Goal: Obtain resource: Download file/media

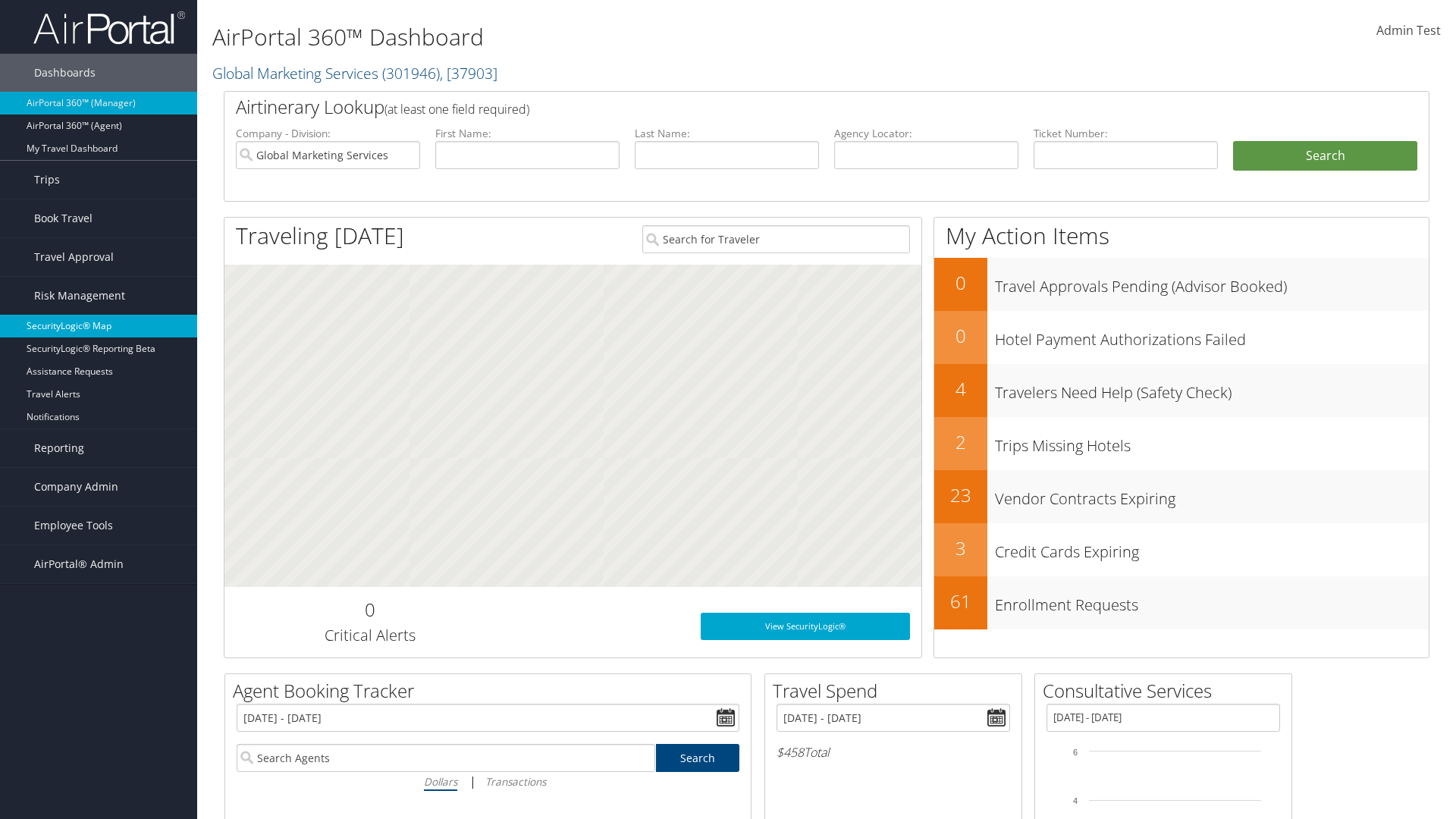
click at [99, 326] on link "SecurityLogic® Map" at bounding box center [99, 326] width 197 height 22
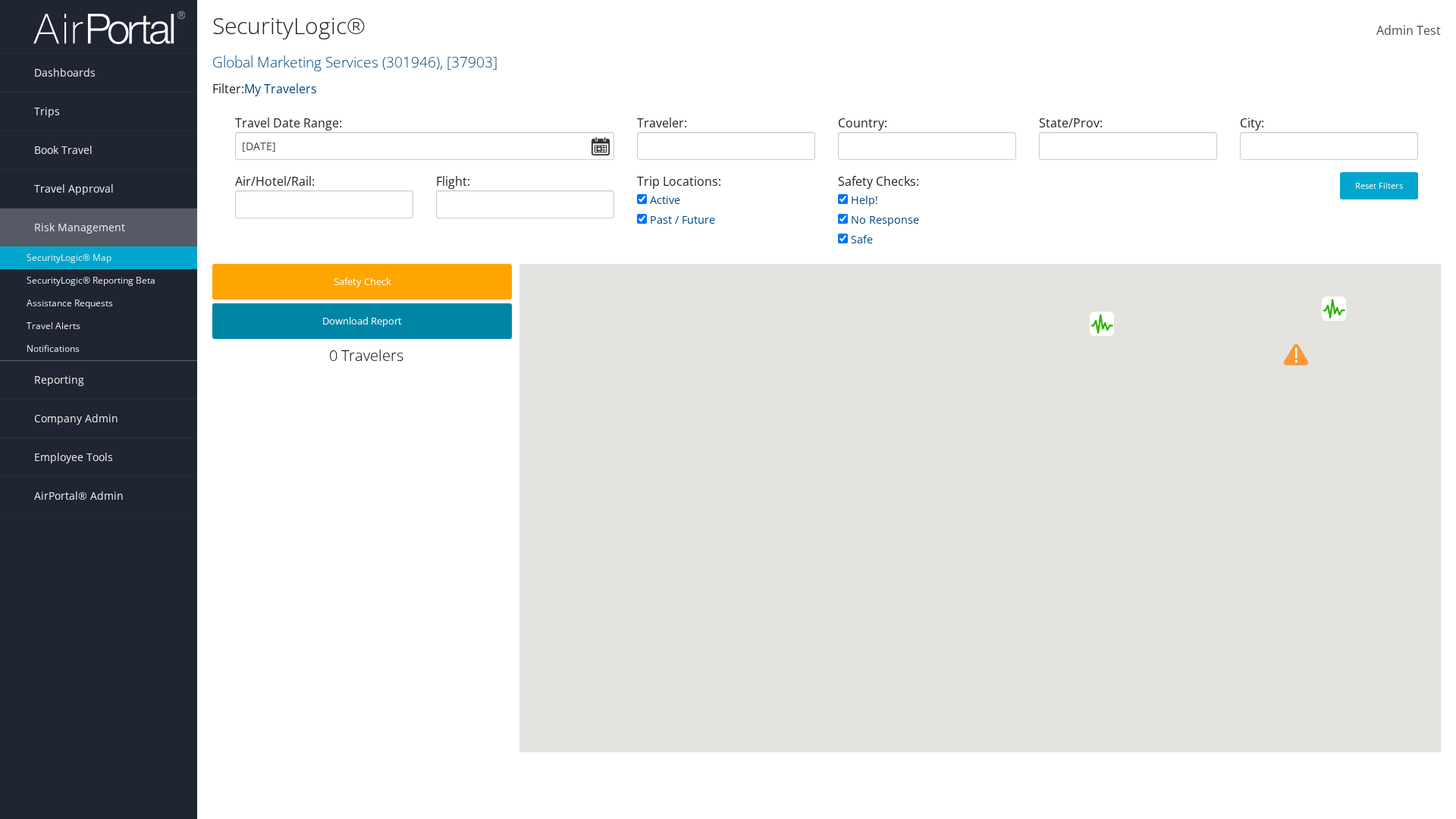
click at [362, 321] on button "Download Report" at bounding box center [362, 321] width 299 height 36
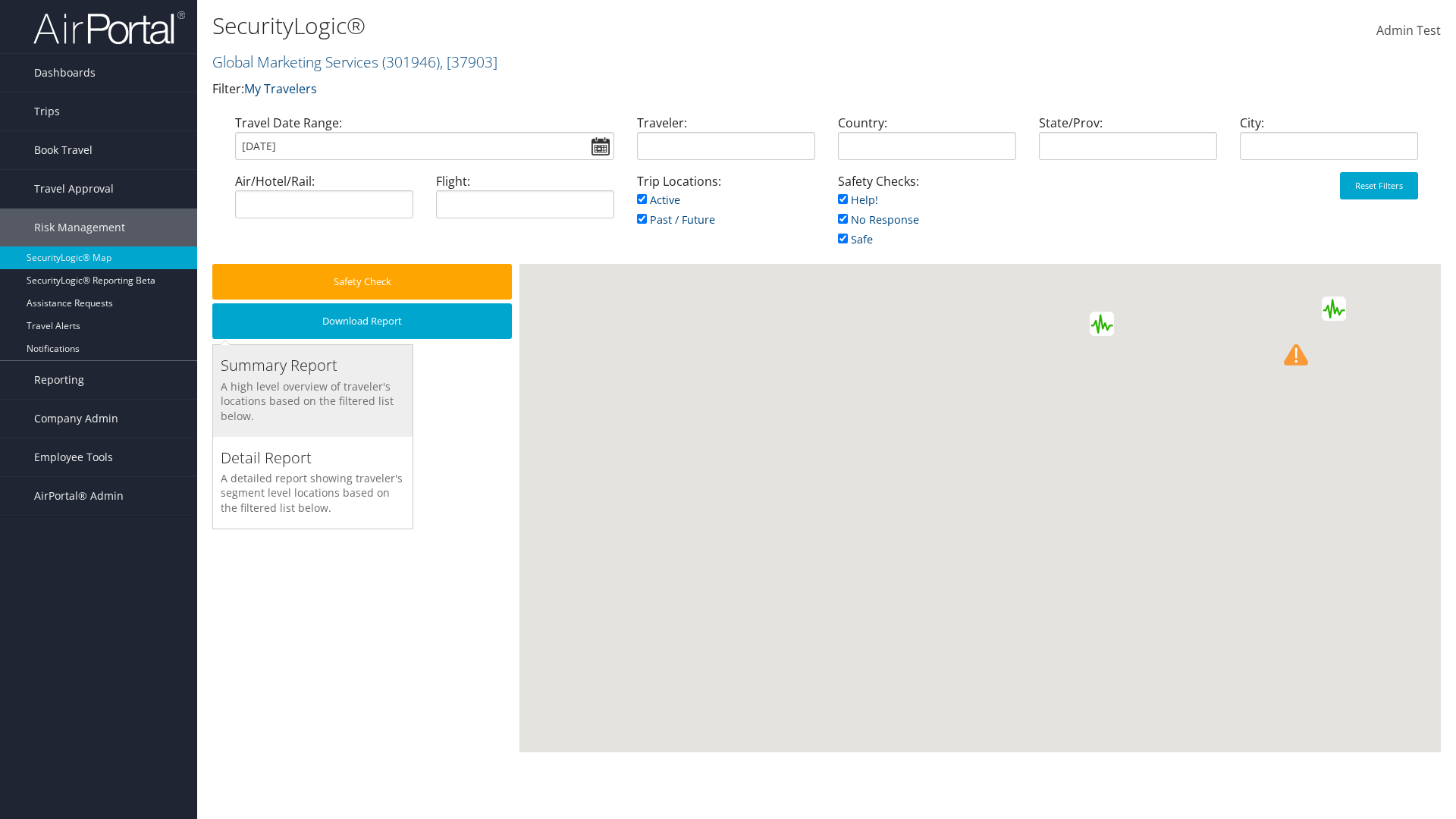
click at [313, 366] on h3 "Summary Report" at bounding box center [313, 366] width 184 height 22
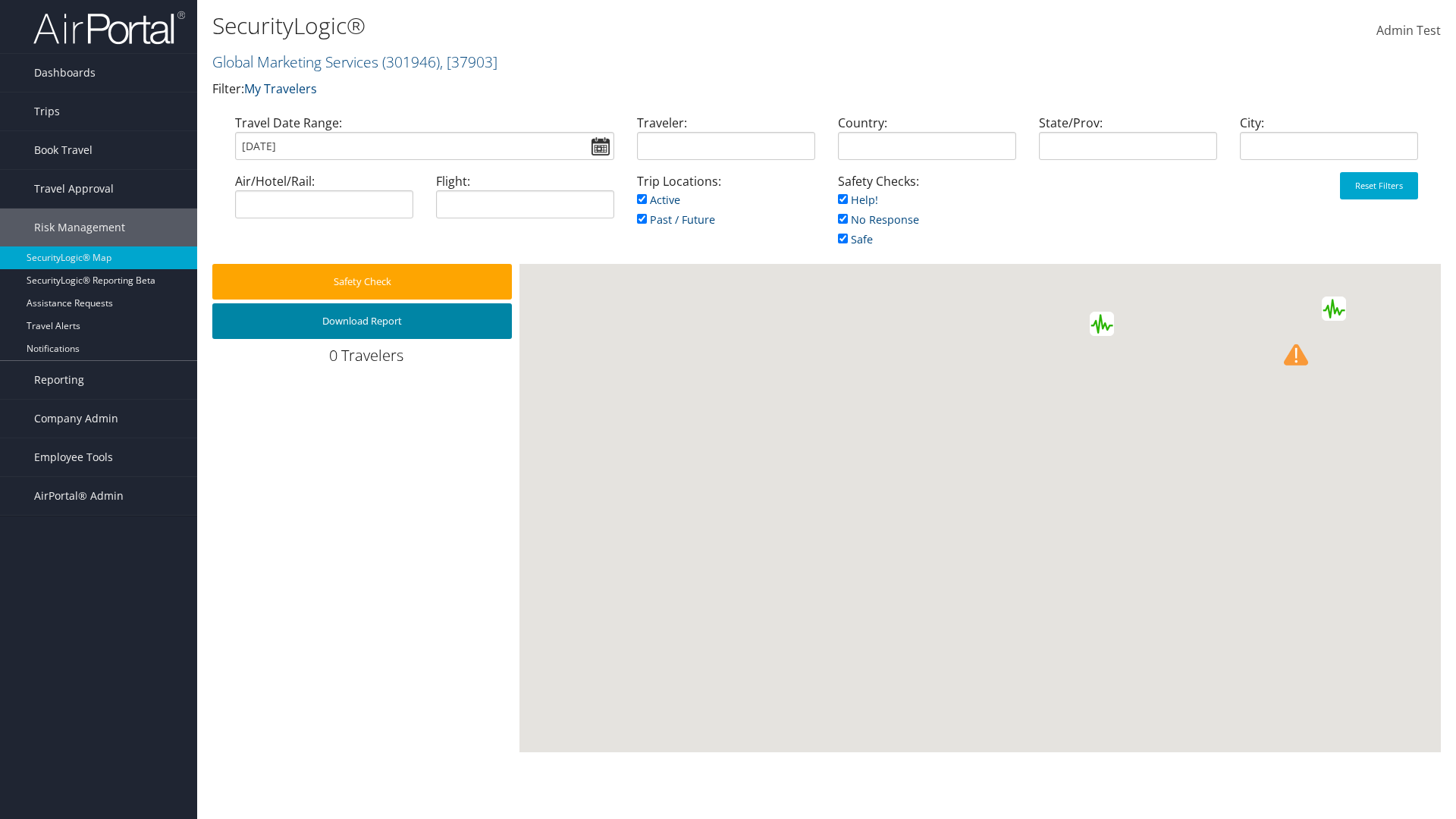
click at [362, 321] on button "Download Report" at bounding box center [362, 321] width 299 height 36
